Goal: Task Accomplishment & Management: Complete application form

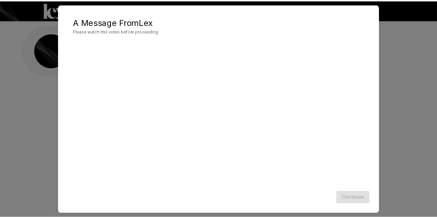
scroll to position [14, 0]
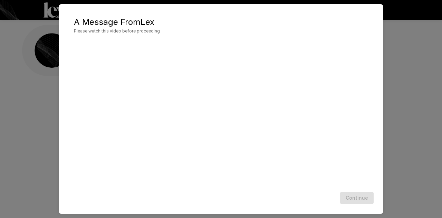
click at [8, 98] on div "A Message From [PERSON_NAME] Please watch this video before proceeding Continue" at bounding box center [221, 109] width 442 height 218
click at [362, 195] on button "Continue" at bounding box center [356, 198] width 33 height 13
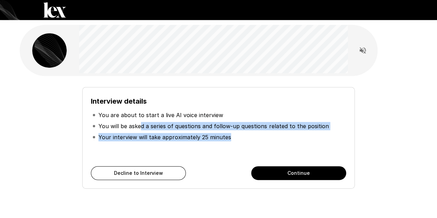
drag, startPoint x: 139, startPoint y: 125, endPoint x: 305, endPoint y: 137, distance: 166.5
click at [305, 137] on ul "You are about to start a live AI voice interview You will be asked a series of …" at bounding box center [218, 126] width 255 height 39
click at [262, 143] on ul "You are about to start a live AI voice interview You will be asked a series of …" at bounding box center [218, 126] width 255 height 39
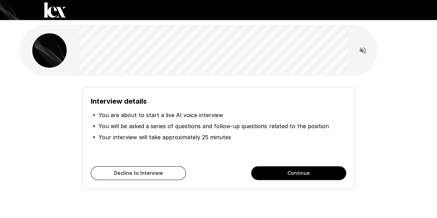
click at [230, 144] on ul "You are about to start a live AI voice interview You will be asked a series of …" at bounding box center [218, 126] width 255 height 39
click at [218, 136] on p "Your interview will take approximately 25 minutes" at bounding box center [164, 137] width 133 height 8
click at [231, 138] on li "Your interview will take approximately 25 minutes" at bounding box center [218, 136] width 255 height 11
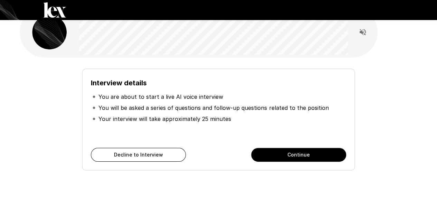
scroll to position [28, 0]
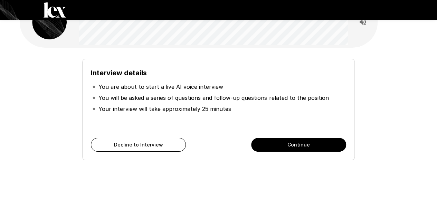
click at [303, 152] on div "Interview details You are about to start a live AI voice interview You will be …" at bounding box center [218, 109] width 272 height 101
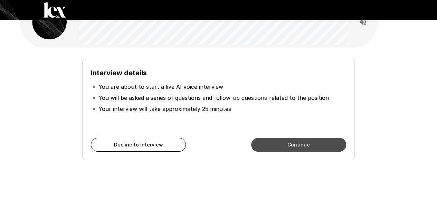
click at [283, 142] on button "Continue" at bounding box center [298, 145] width 95 height 14
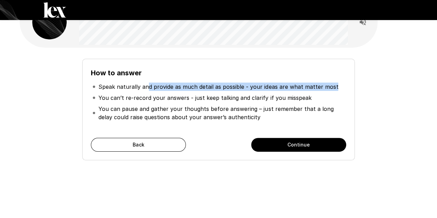
drag, startPoint x: 147, startPoint y: 86, endPoint x: 335, endPoint y: 82, distance: 188.5
click at [335, 82] on li "Speak naturally and provide as much detail as possible - your ideas are what ma…" at bounding box center [218, 86] width 255 height 11
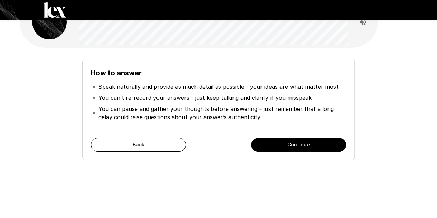
click at [165, 96] on p "You can’t re-record your answers - just keep talking and clarify if you misspeak" at bounding box center [204, 98] width 213 height 8
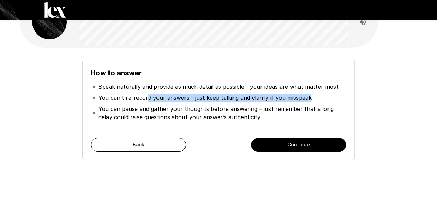
drag, startPoint x: 146, startPoint y: 97, endPoint x: 309, endPoint y: 98, distance: 162.9
click at [309, 98] on li "You can’t re-record your answers - just keep talking and clarify if you misspeak" at bounding box center [218, 97] width 255 height 11
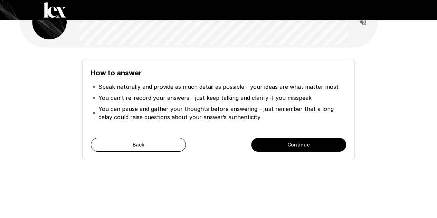
click at [287, 111] on p "You can pause and gather your thoughts before answering – just remember that a …" at bounding box center [221, 113] width 246 height 17
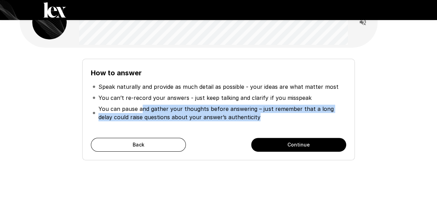
drag, startPoint x: 141, startPoint y: 108, endPoint x: 293, endPoint y: 115, distance: 152.0
click at [293, 115] on p "You can pause and gather your thoughts before answering – just remember that a …" at bounding box center [221, 113] width 246 height 17
click at [272, 118] on p "You can pause and gather your thoughts before answering – just remember that a …" at bounding box center [221, 113] width 246 height 17
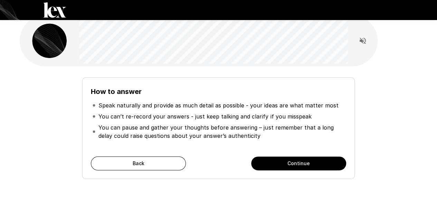
scroll to position [0, 0]
